Goal: Communication & Community: Answer question/provide support

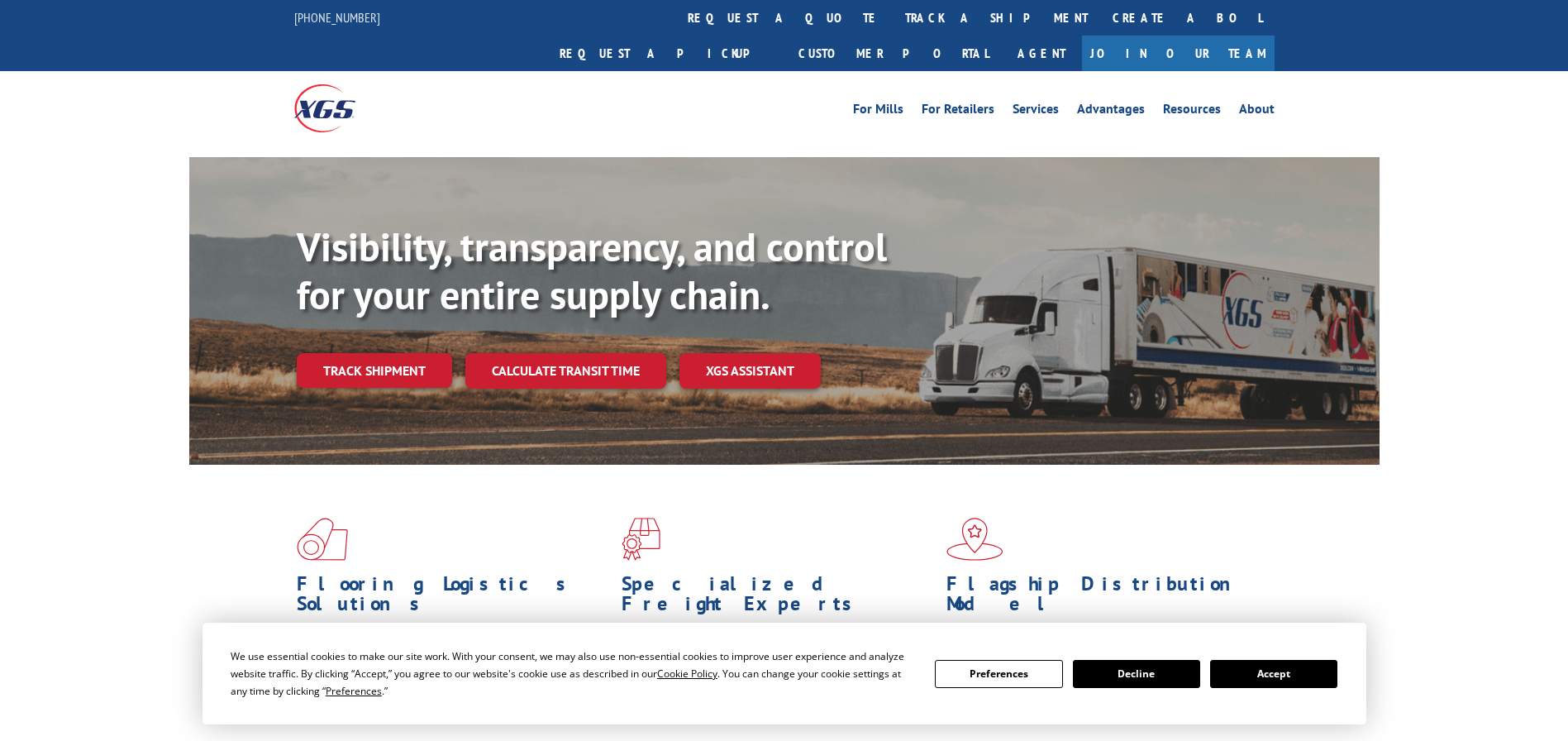
drag, startPoint x: 745, startPoint y: 19, endPoint x: 732, endPoint y: 18, distance: 13.0
click at [893, 18] on link "track a shipment" at bounding box center [996, 17] width 207 height 35
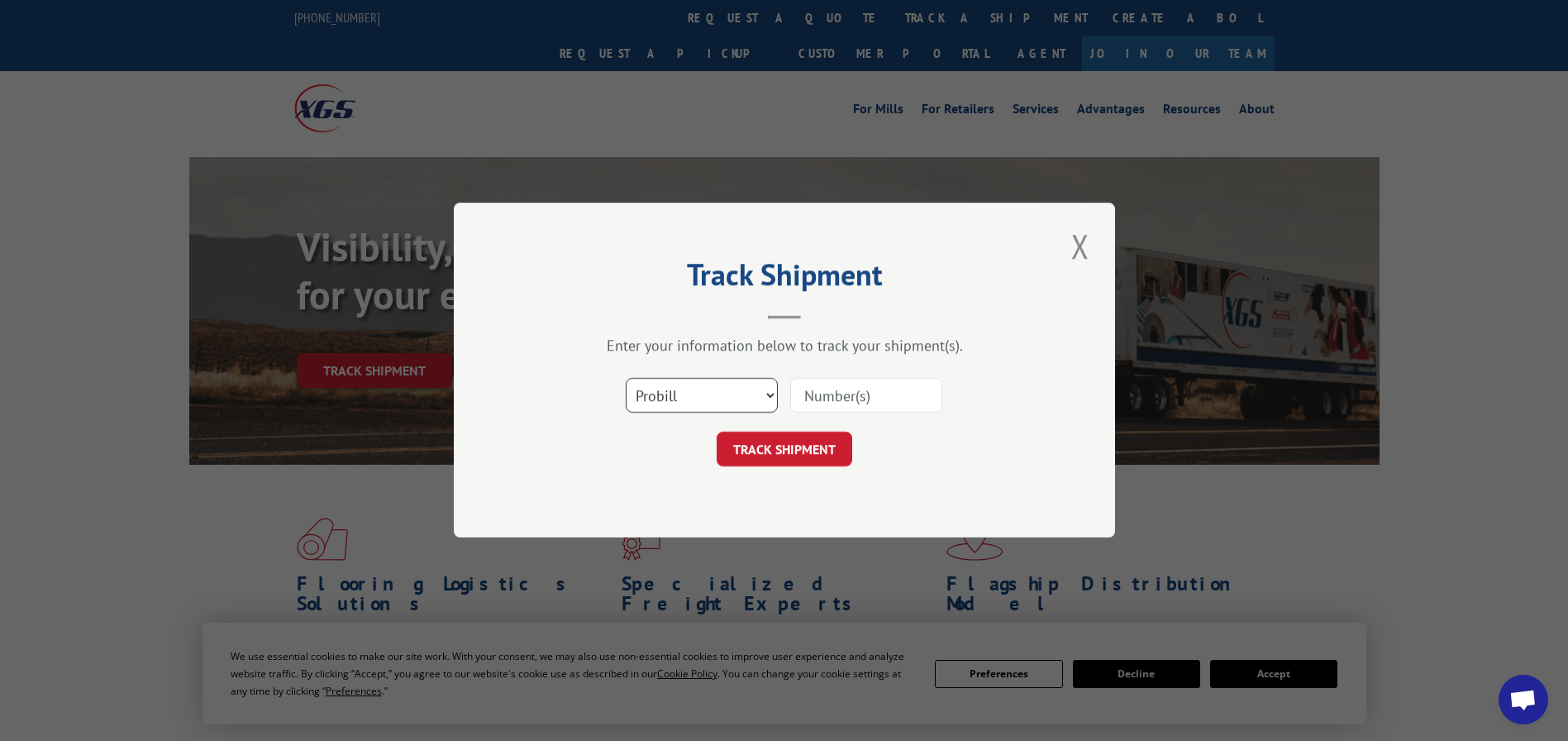
click at [698, 390] on select "Select category... Probill BOL PO" at bounding box center [702, 396] width 152 height 35
select select "bol"
click at [626, 379] on select "Select category... Probill BOL PO" at bounding box center [702, 396] width 152 height 35
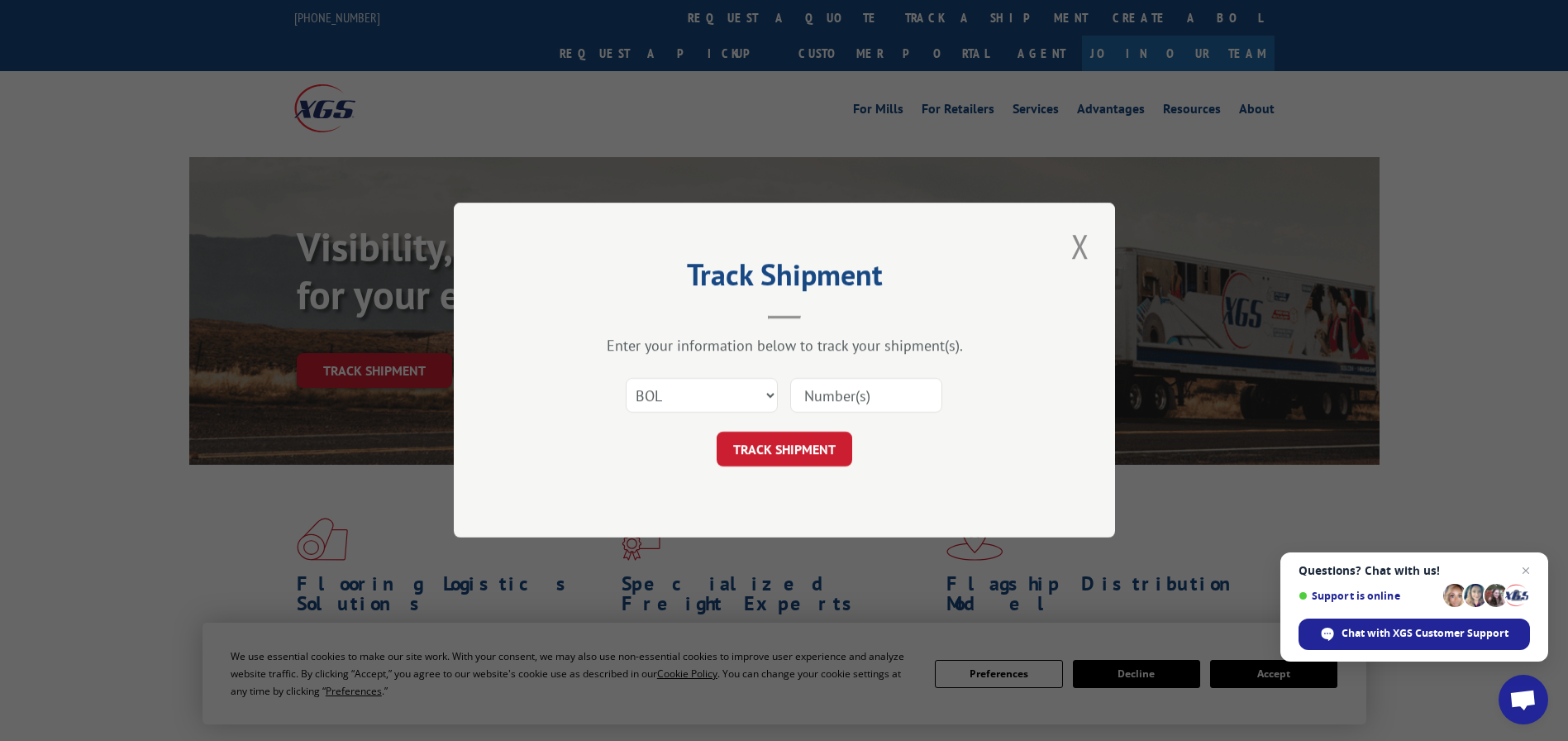
click at [809, 391] on input at bounding box center [866, 396] width 152 height 35
paste input "5829390"
type input "5829390"
click at [832, 441] on button "TRACK SHIPMENT" at bounding box center [784, 449] width 136 height 35
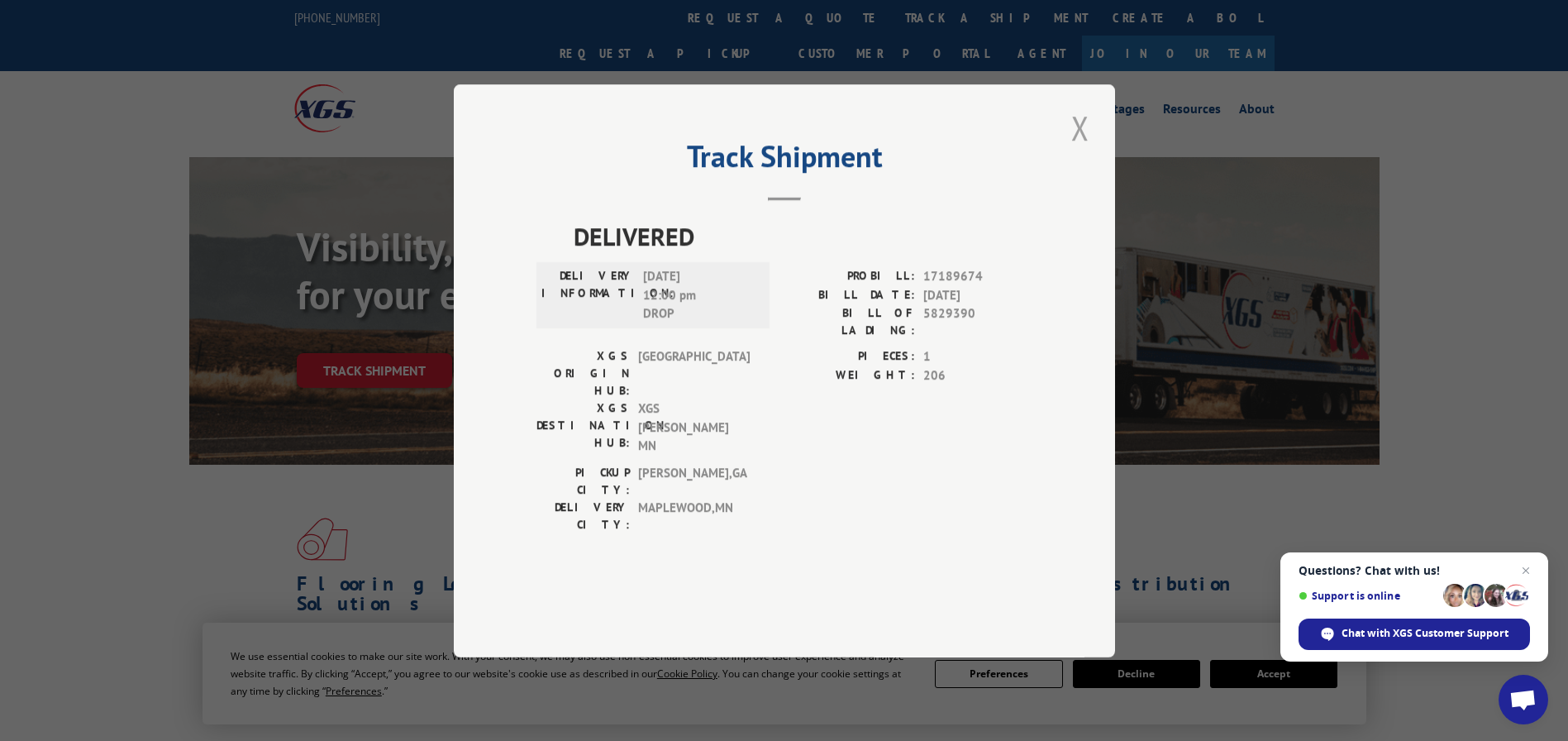
click at [1080, 150] on button "Close modal" at bounding box center [1081, 128] width 28 height 46
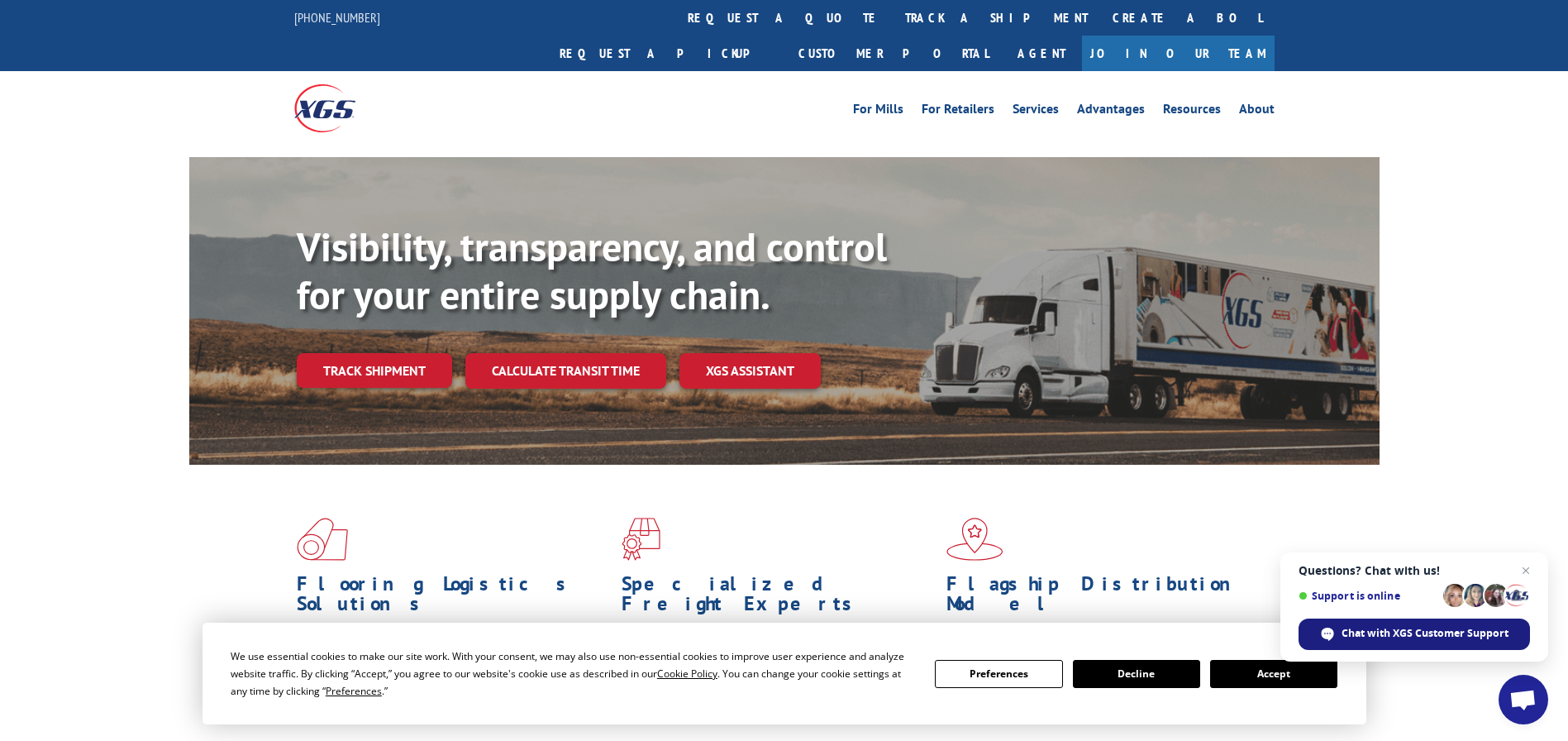
click at [1441, 636] on span "Chat with XGS Customer Support" at bounding box center [1426, 634] width 167 height 15
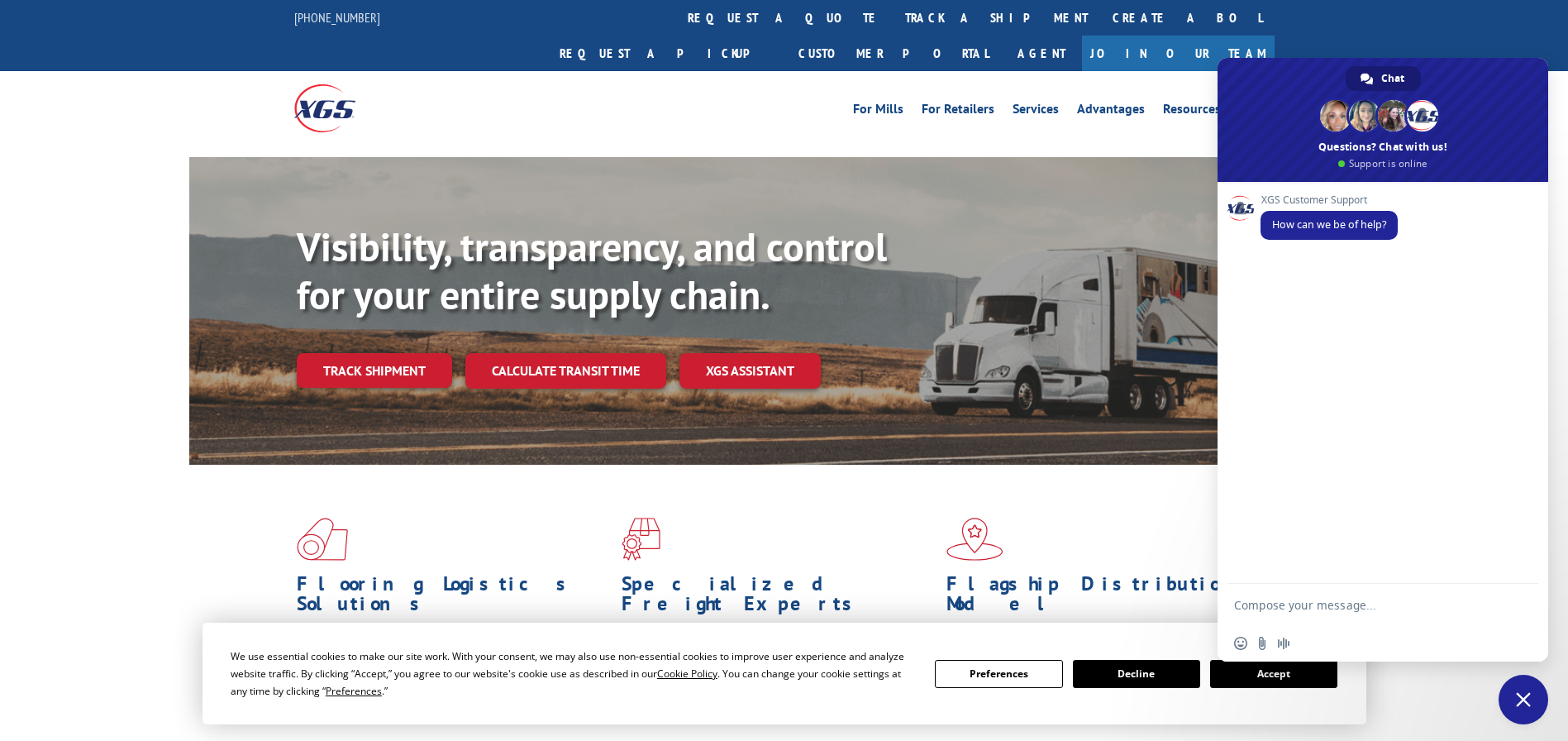
click at [1241, 598] on textarea "Compose your message..." at bounding box center [1367, 605] width 265 height 42
click at [1256, 609] on textarea "I had reached out concerning a damaged carpet" at bounding box center [1367, 597] width 265 height 56
click at [1499, 587] on div "I had reached out concerning a damaged carpet" at bounding box center [1383, 597] width 331 height 56
click at [1495, 595] on textarea "I had reached out concerning a damaged carpet" at bounding box center [1367, 597] width 265 height 56
paste textarea "5829390"
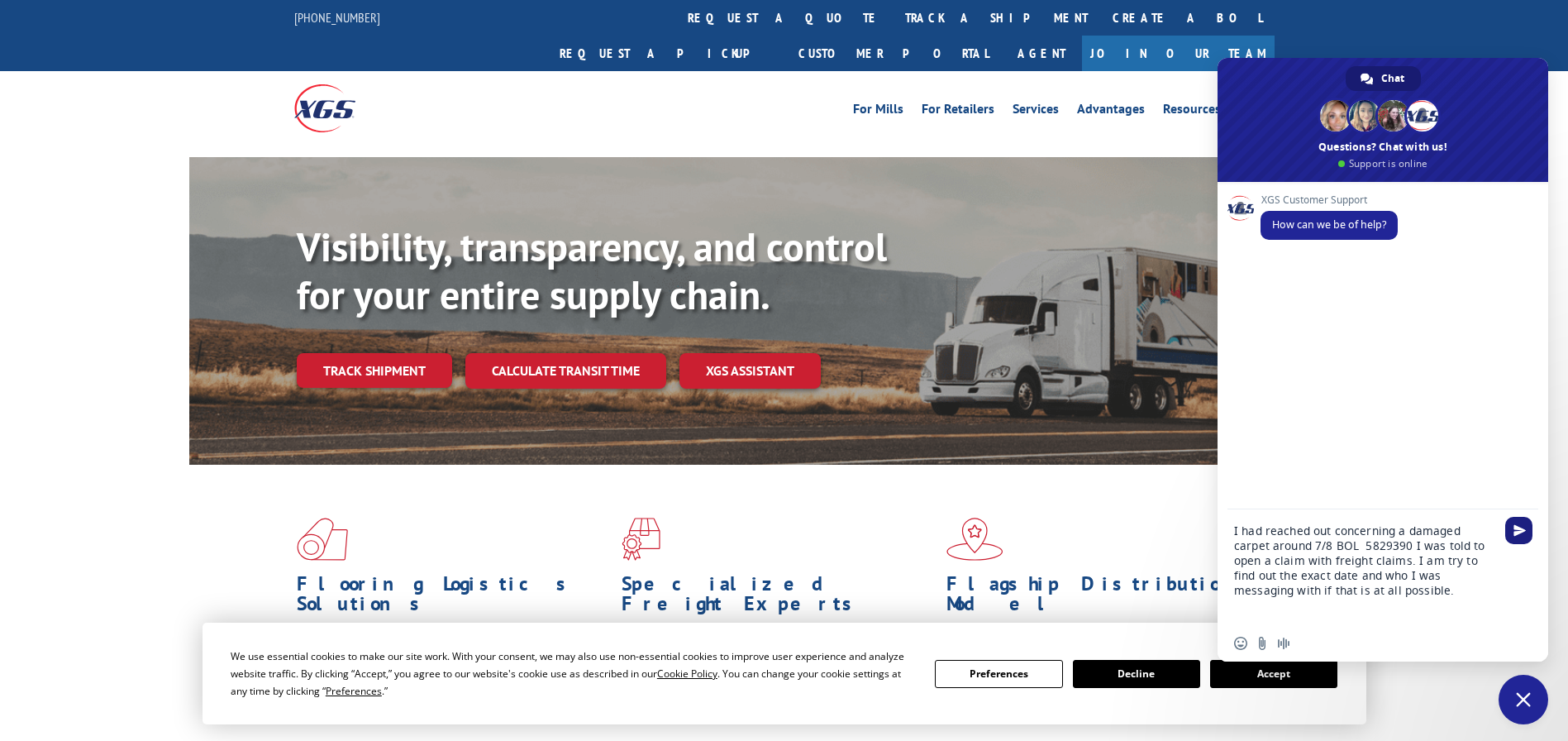
type textarea "I had reached out concerning a damaged carpet around 7/8 BOL 5829390 I was told…"
click at [1525, 532] on span "Send" at bounding box center [1520, 530] width 12 height 12
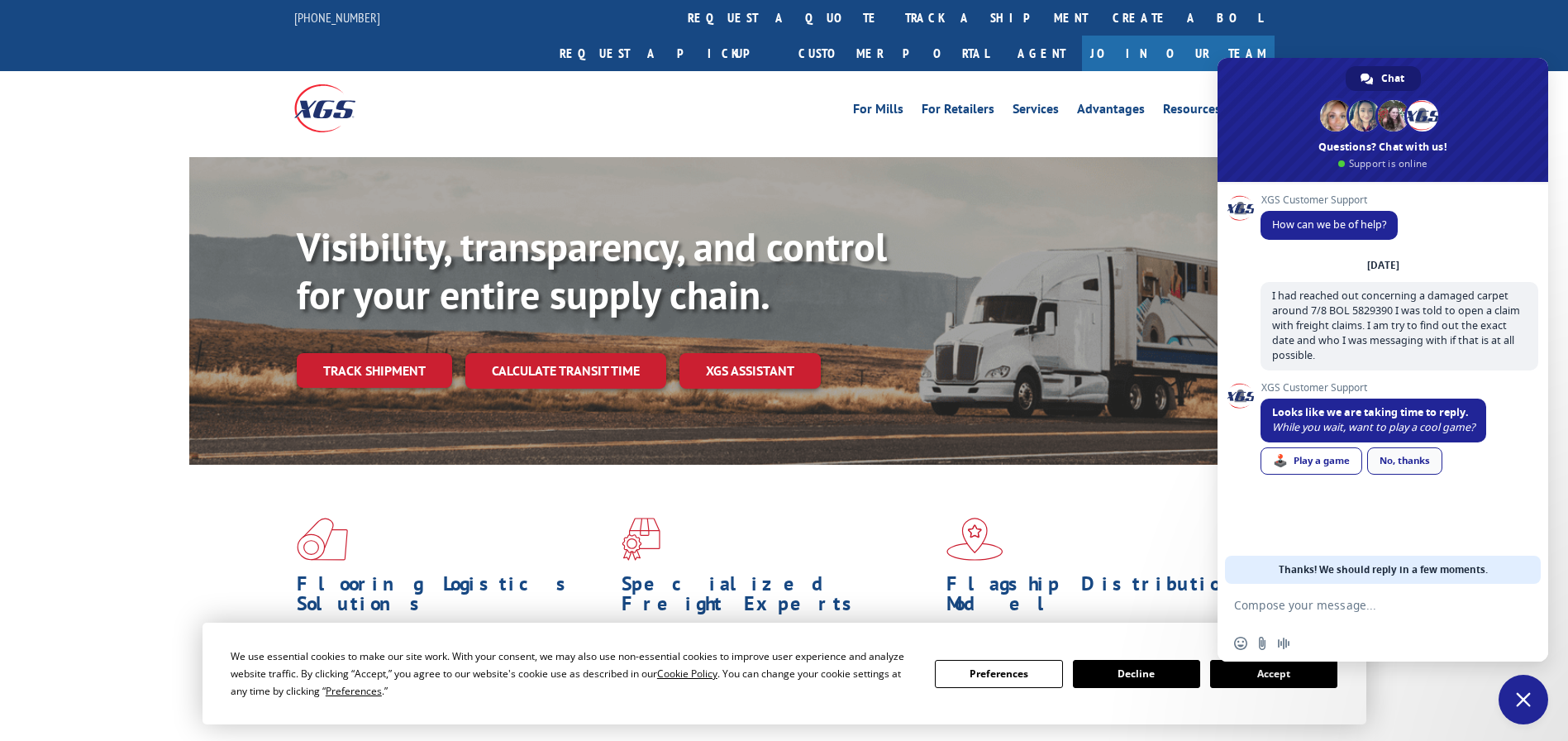
click at [1425, 454] on link "No, thanks" at bounding box center [1405, 461] width 75 height 28
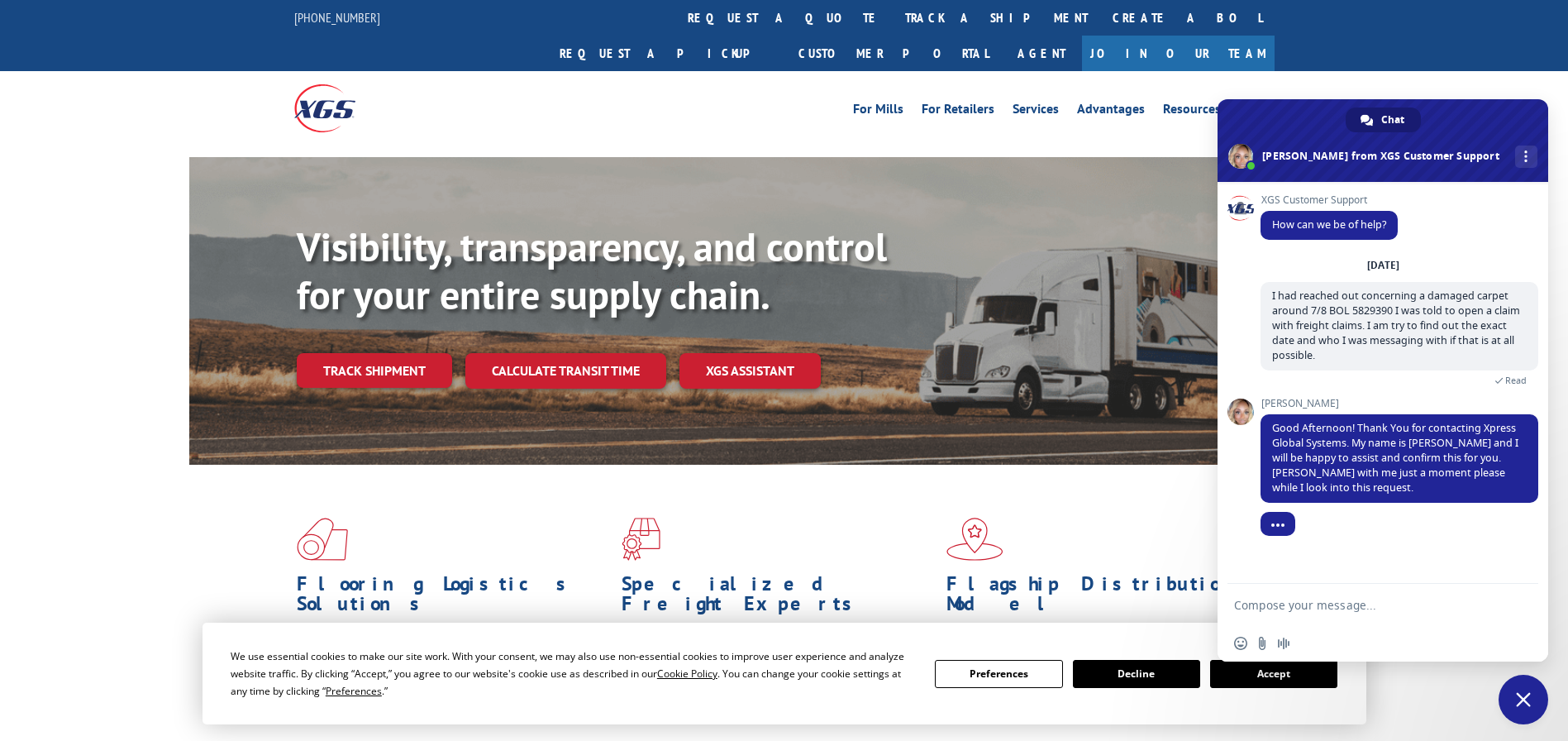
scroll to position [1, 0]
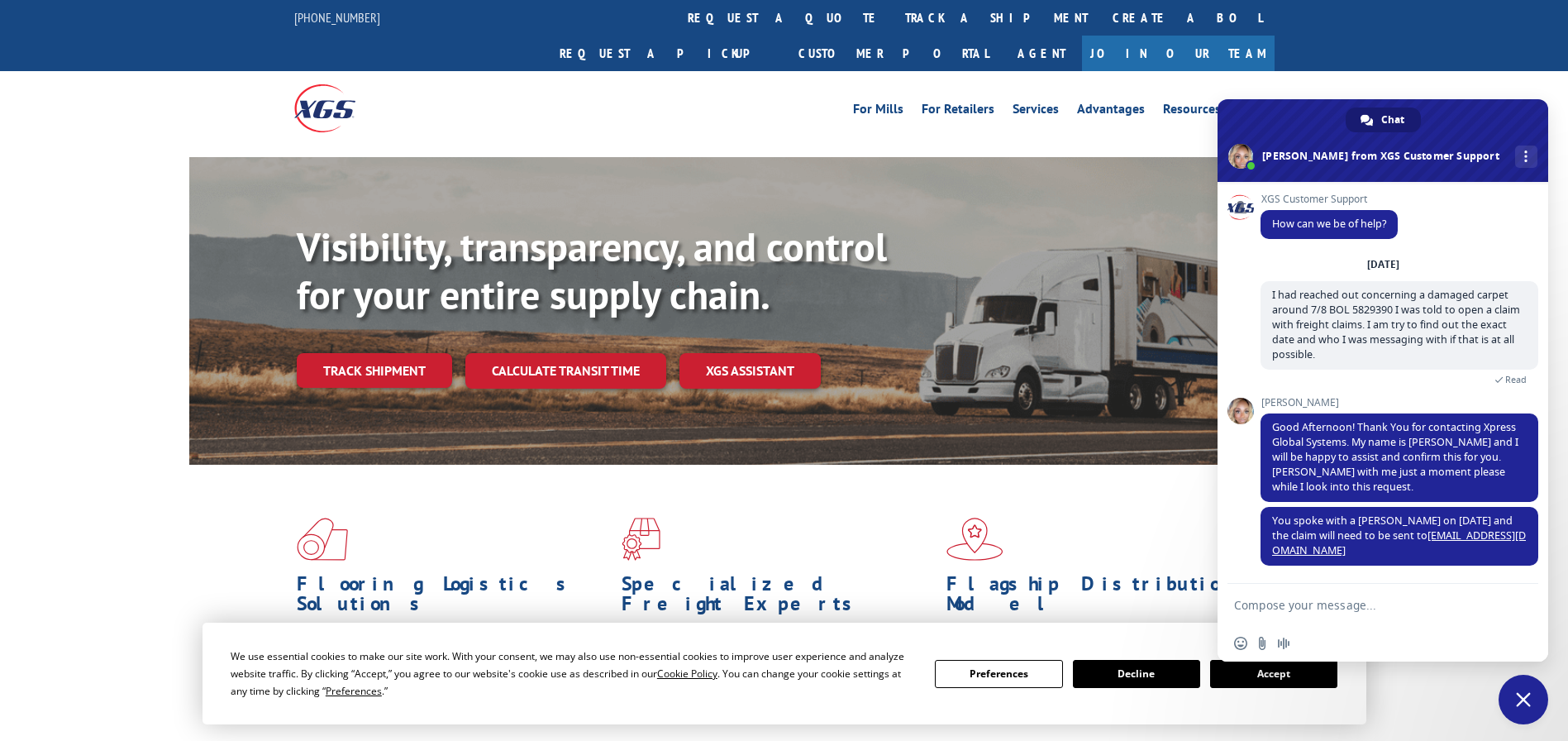
click at [1369, 610] on textarea "Compose your message..." at bounding box center [1367, 605] width 265 height 42
type textarea "Thank you so much for all your help"
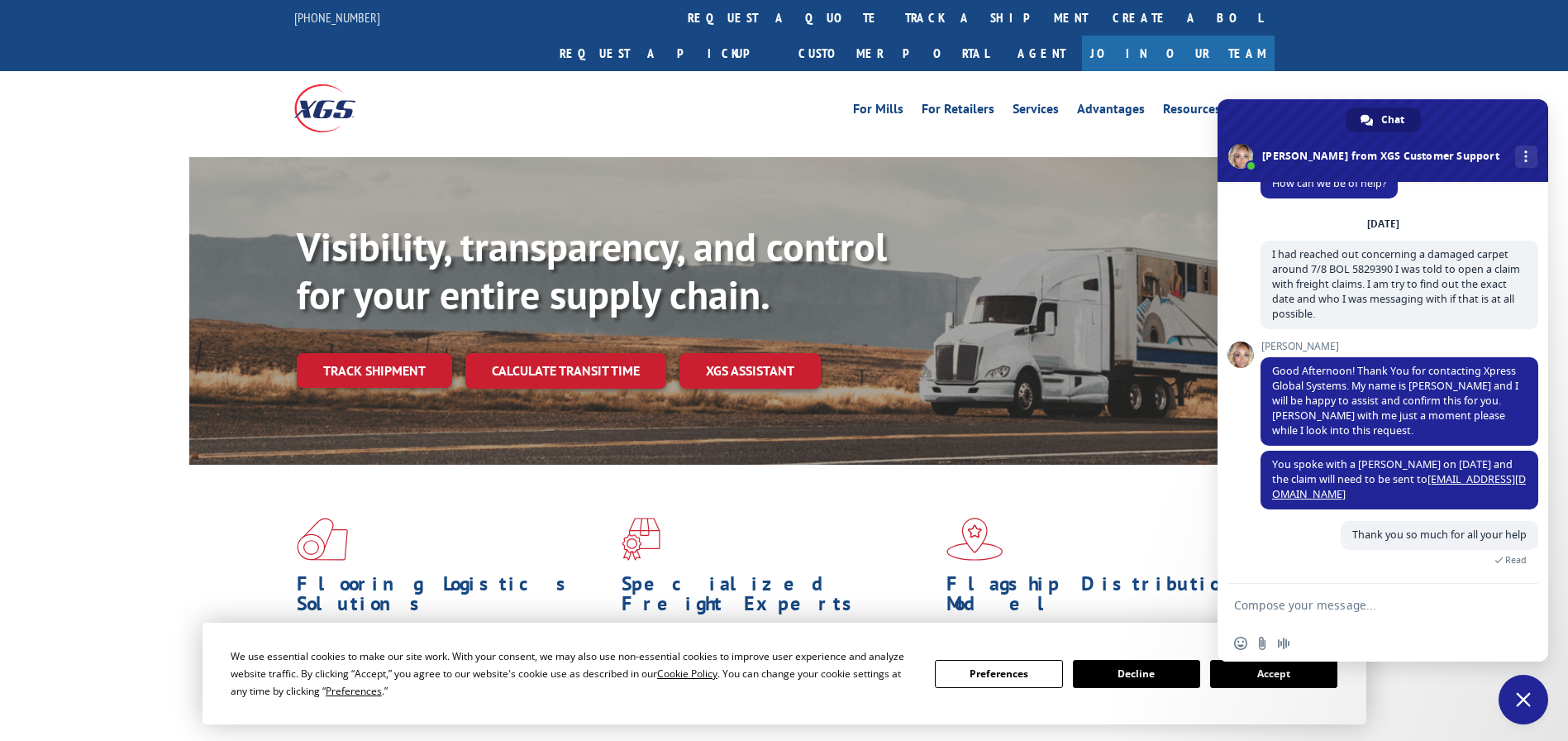
scroll to position [207, 0]
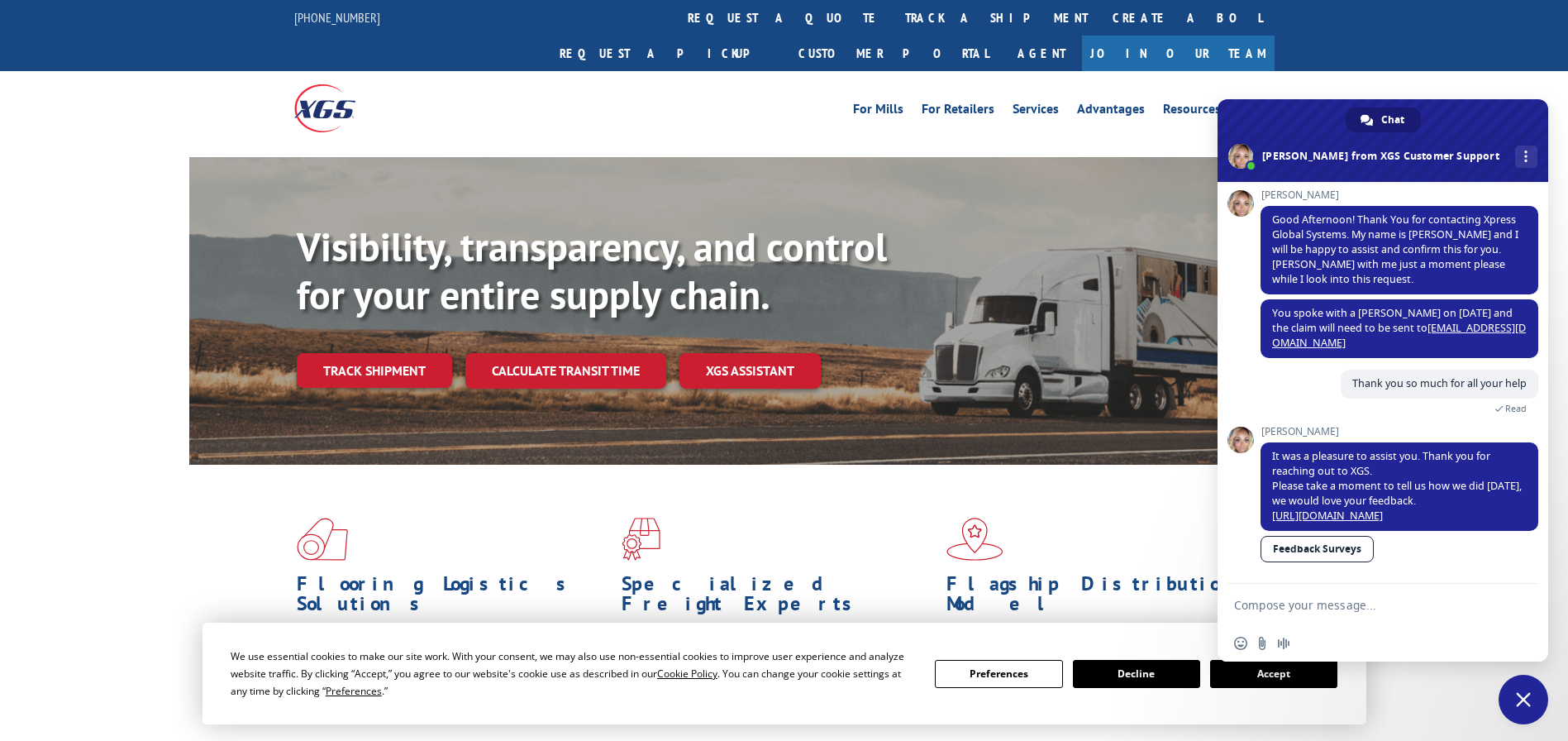
click at [1317, 547] on link "Feedback Surveys" at bounding box center [1316, 549] width 113 height 27
